Goal: Communication & Community: Answer question/provide support

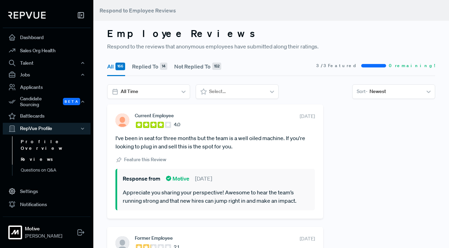
click at [47, 137] on link "Profile Overview" at bounding box center [56, 145] width 88 height 18
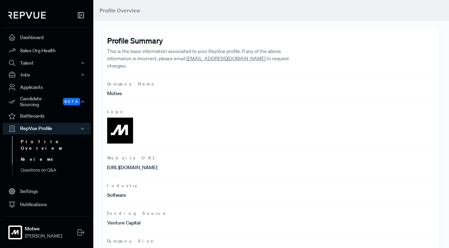
click at [43, 154] on link "Reviews" at bounding box center [56, 159] width 88 height 11
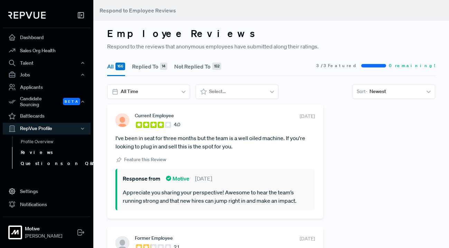
click at [44, 160] on link "Questions on Q&A" at bounding box center [56, 163] width 88 height 11
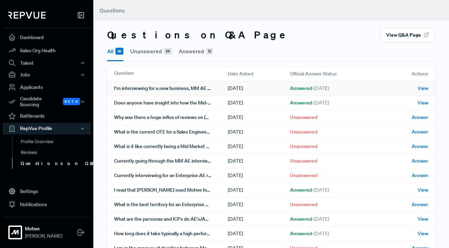
click at [420, 89] on span "View" at bounding box center [422, 88] width 11 height 7
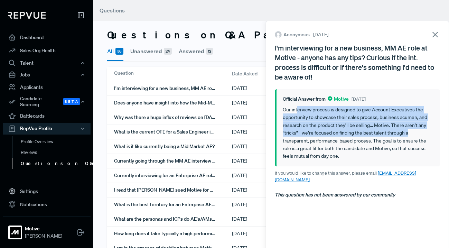
drag, startPoint x: 297, startPoint y: 111, endPoint x: 433, endPoint y: 134, distance: 138.4
click at [433, 134] on div "Official Answer from Motive [DATE] Our interview process is designed to give Ac…" at bounding box center [357, 127] width 165 height 77
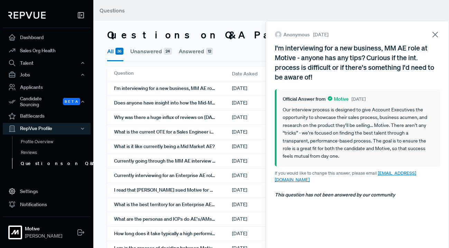
click at [415, 138] on div "Our interview process is designed to give Account Executives the opportunity to…" at bounding box center [357, 133] width 151 height 54
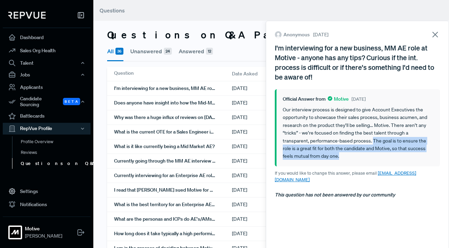
drag, startPoint x: 374, startPoint y: 140, endPoint x: 429, endPoint y: 158, distance: 58.2
click at [429, 158] on div "Our interview process is designed to give Account Executives the opportunity to…" at bounding box center [357, 133] width 151 height 54
click at [412, 157] on div "Our interview process is designed to give Account Executives the opportunity to…" at bounding box center [357, 133] width 151 height 54
